Goal: Find specific page/section: Find specific page/section

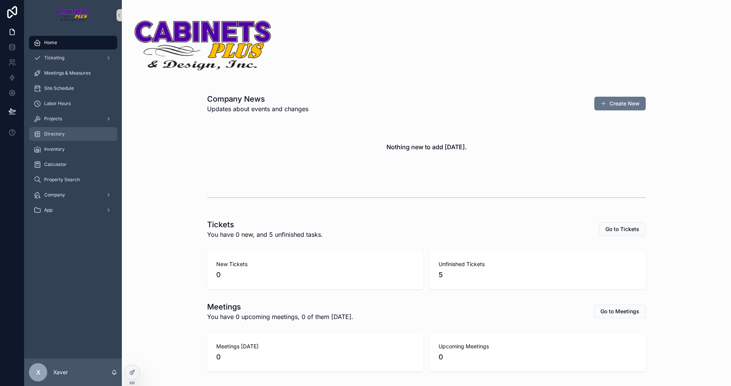
click at [60, 136] on span "Directory" at bounding box center [54, 134] width 21 height 6
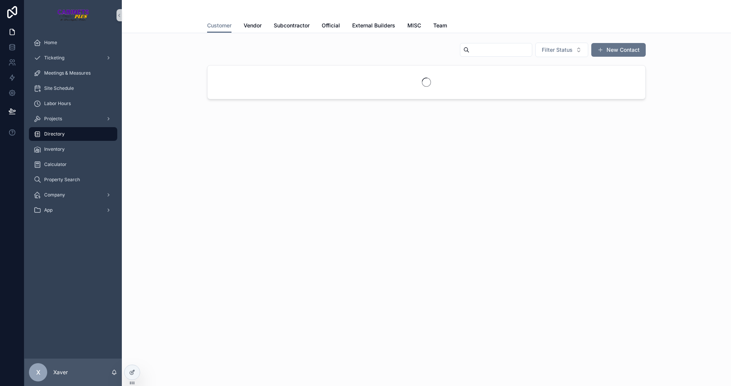
click at [478, 52] on input "scrollable content" at bounding box center [500, 50] width 62 height 11
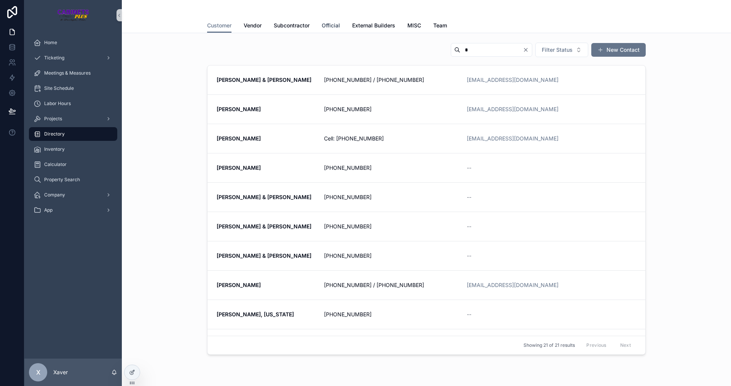
type input "*"
click at [327, 23] on span "Official" at bounding box center [331, 26] width 18 height 8
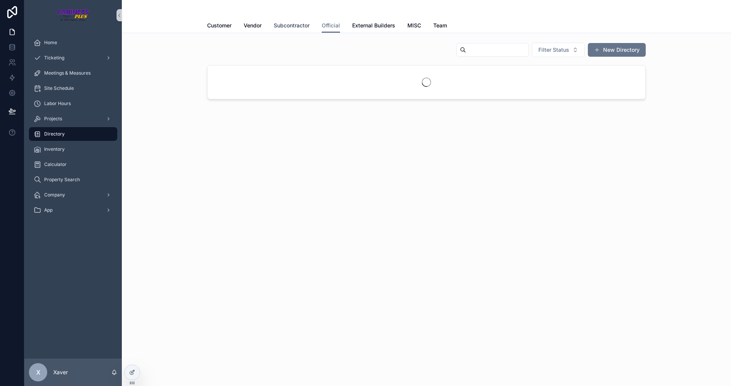
click at [297, 21] on link "Subcontractor" at bounding box center [292, 26] width 36 height 15
click at [485, 47] on input "scrollable content" at bounding box center [505, 50] width 62 height 11
type input "*"
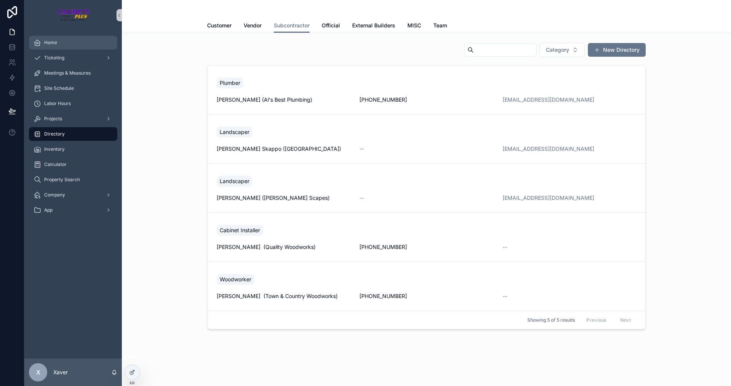
click at [49, 39] on div "Home" at bounding box center [72, 43] width 79 height 12
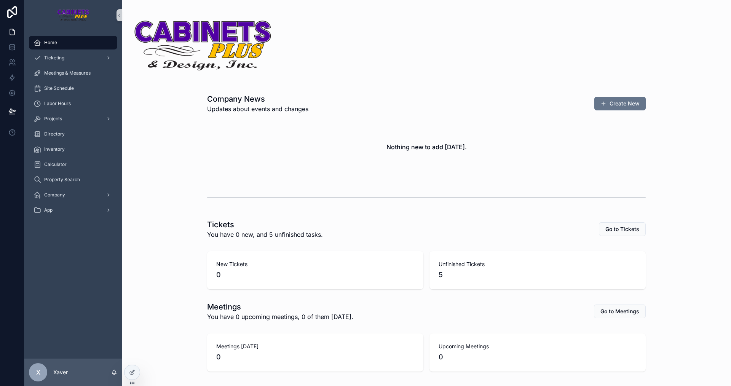
click at [196, 205] on div "scrollable content" at bounding box center [426, 197] width 597 height 25
click at [62, 129] on div "Directory" at bounding box center [72, 134] width 79 height 12
